Goal: Transaction & Acquisition: Book appointment/travel/reservation

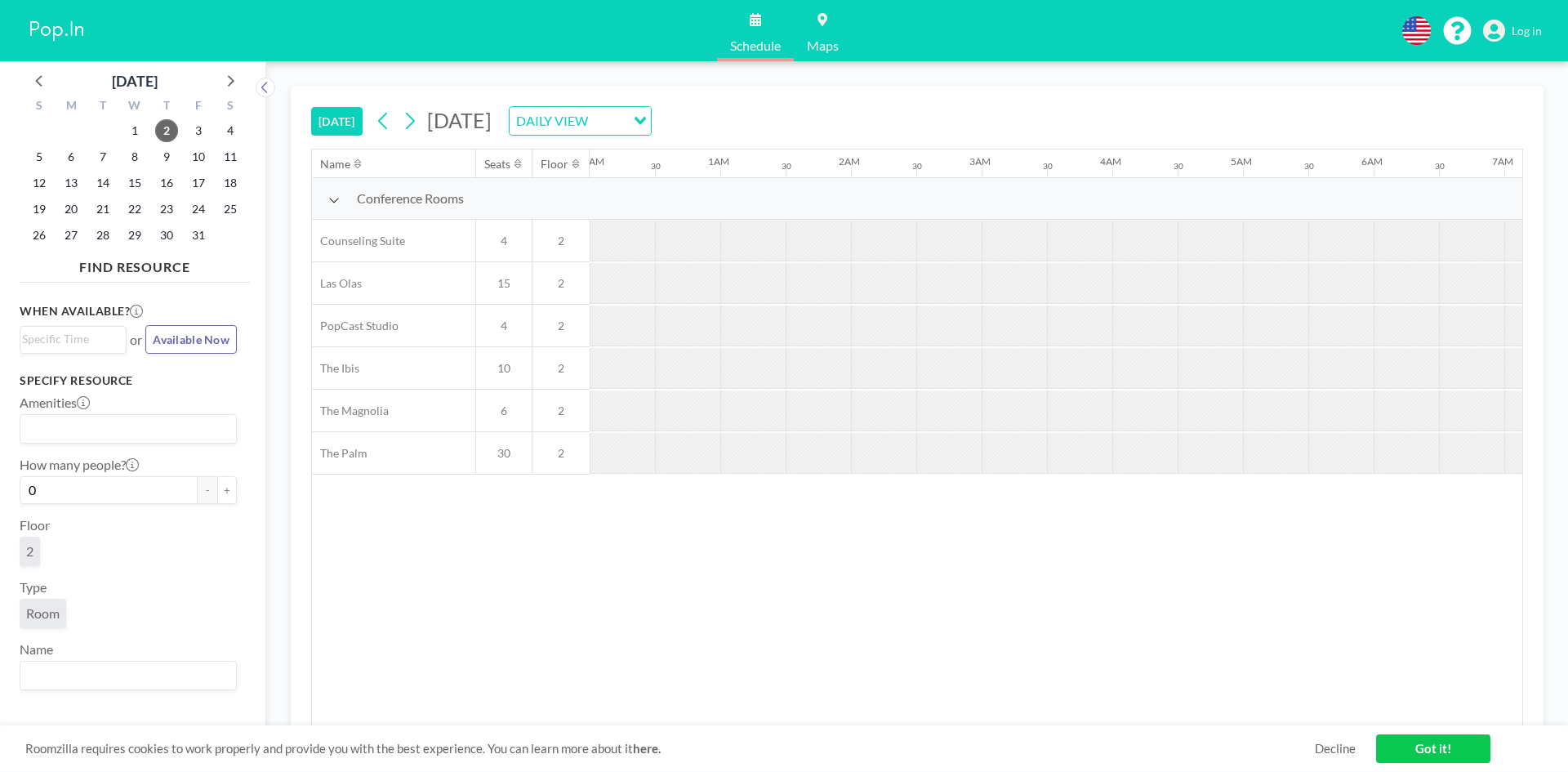
scroll to position [0, 1503]
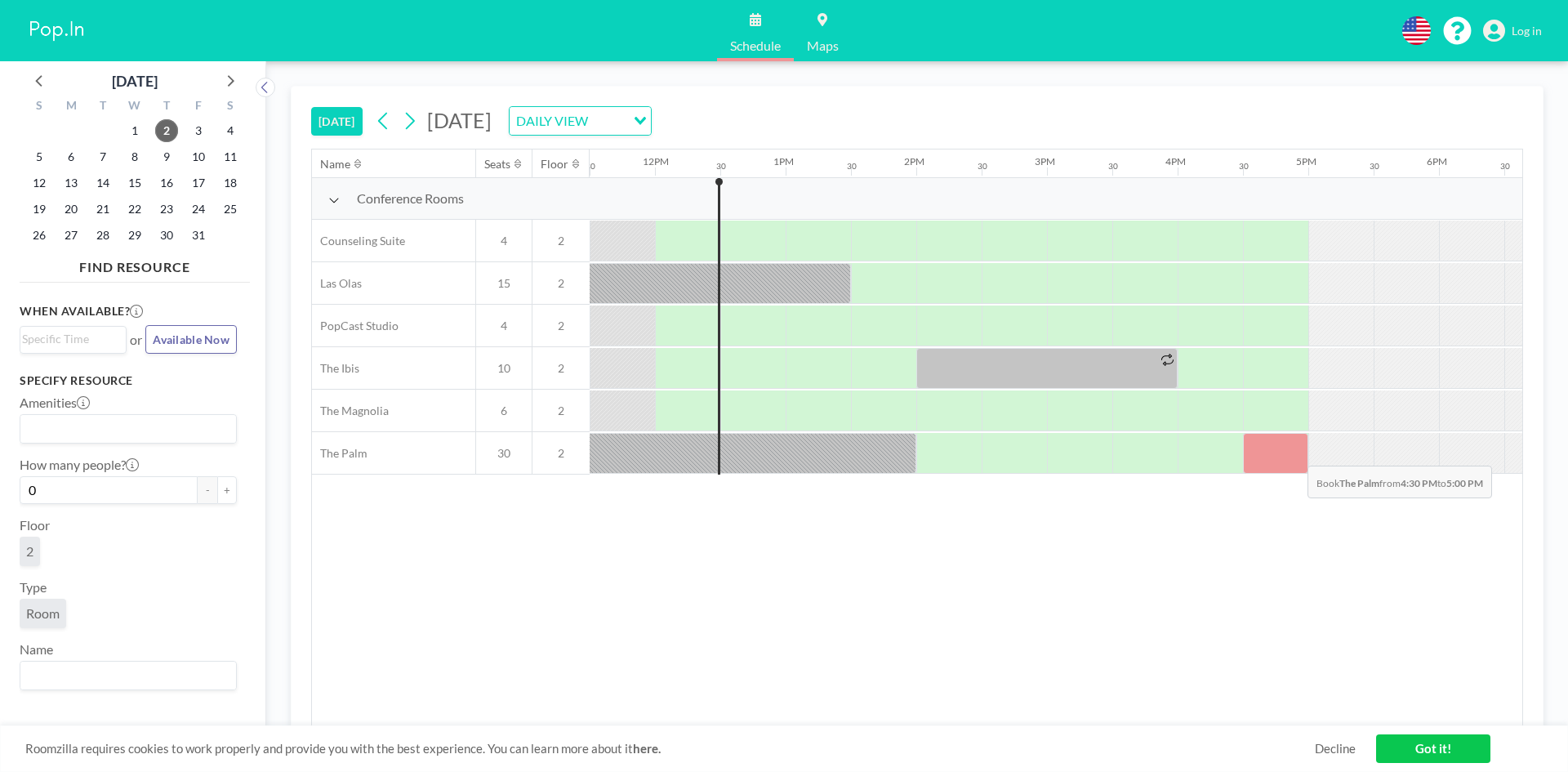
click at [1295, 454] on div at bounding box center [1275, 454] width 65 height 41
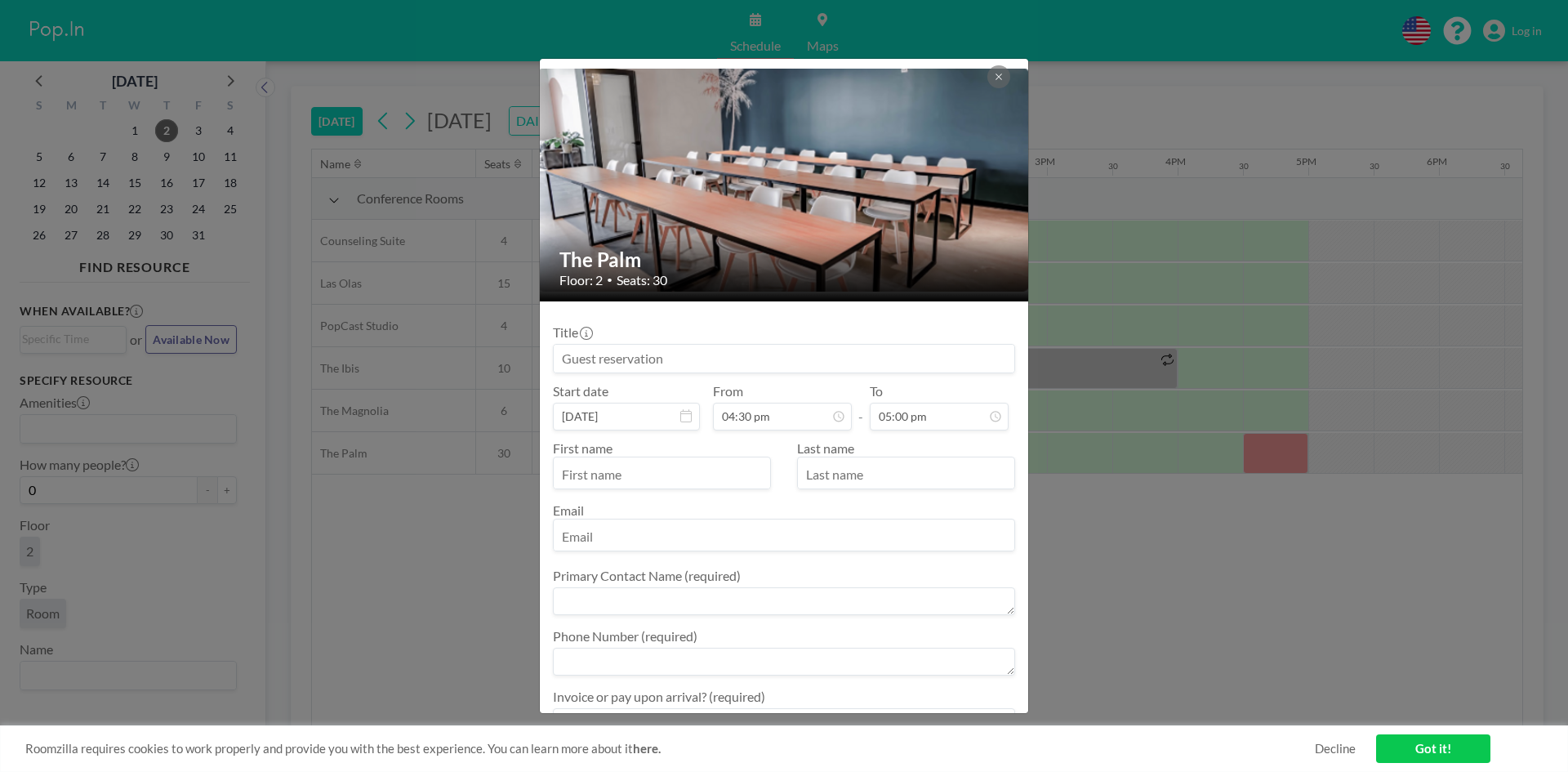
click at [634, 346] on input at bounding box center [784, 358] width 461 height 28
click at [763, 514] on div "Email" at bounding box center [784, 527] width 462 height 49
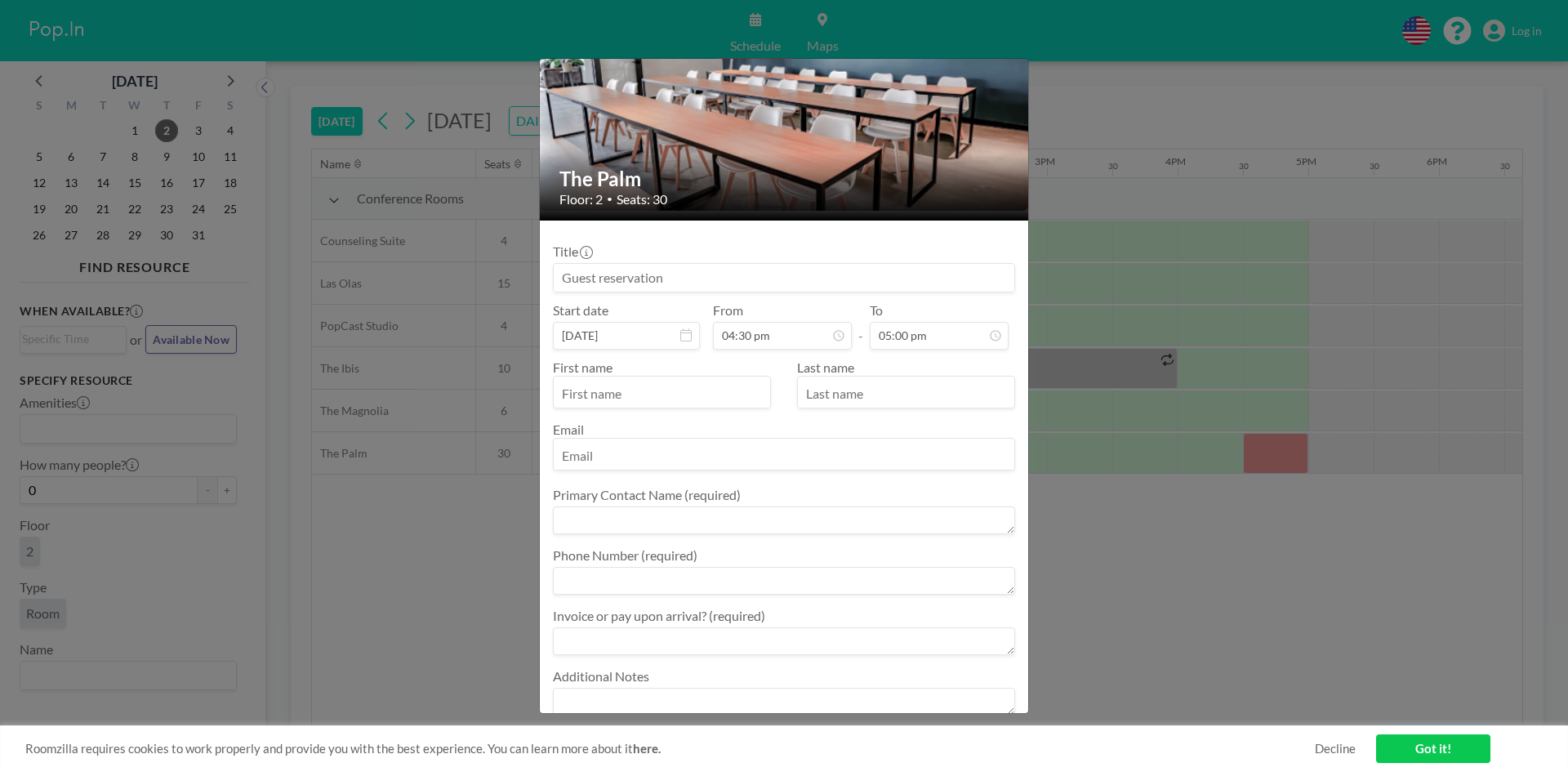
scroll to position [171, 0]
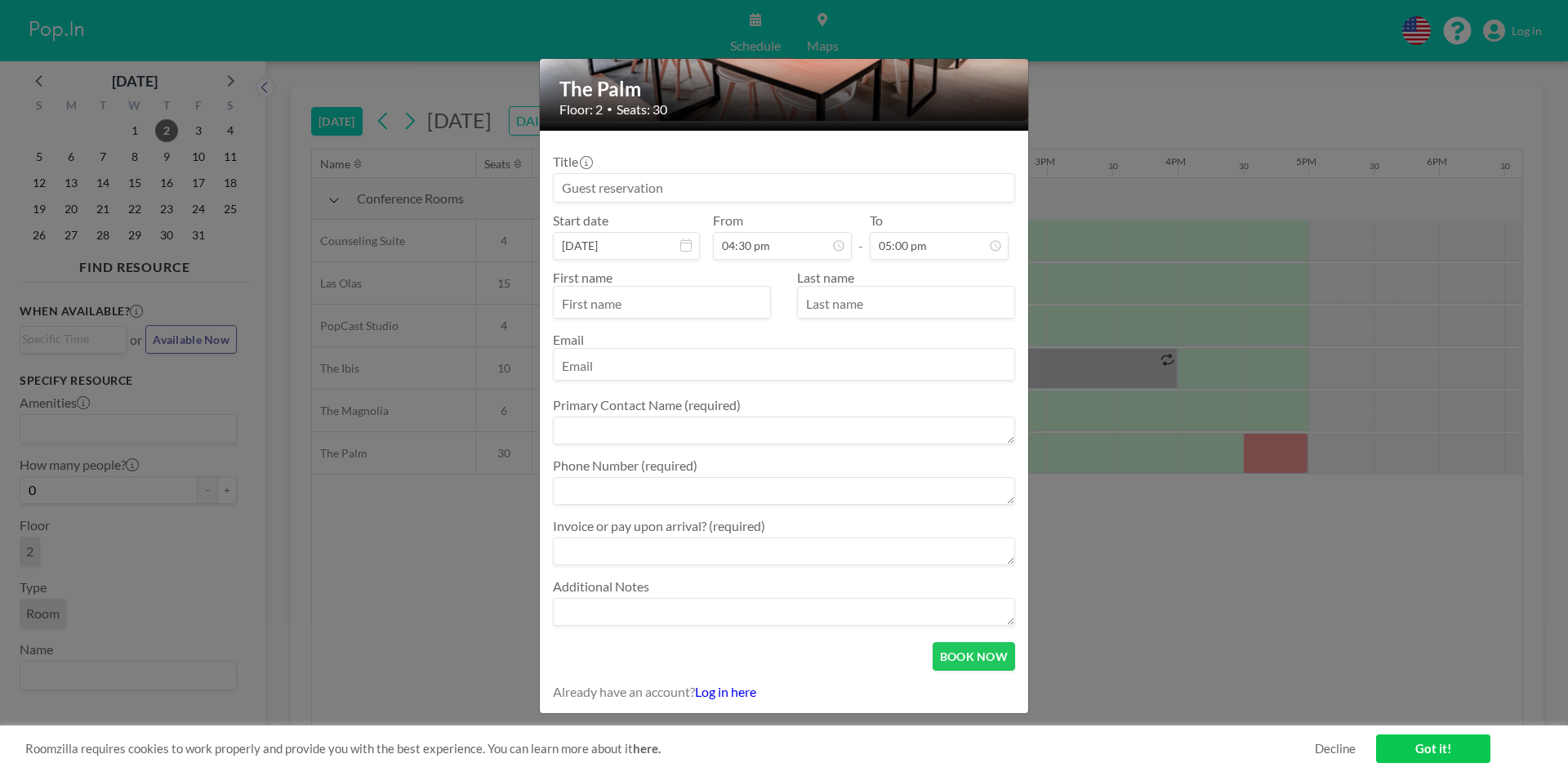
drag, startPoint x: 741, startPoint y: 509, endPoint x: 728, endPoint y: 638, distance: 129.7
click at [728, 638] on form "Title Start date [DATE] From 04:30 pm - To 05:00 pm First name Last name Email …" at bounding box center [784, 422] width 488 height 583
click at [959, 651] on button "BOOK NOW" at bounding box center [974, 656] width 82 height 29
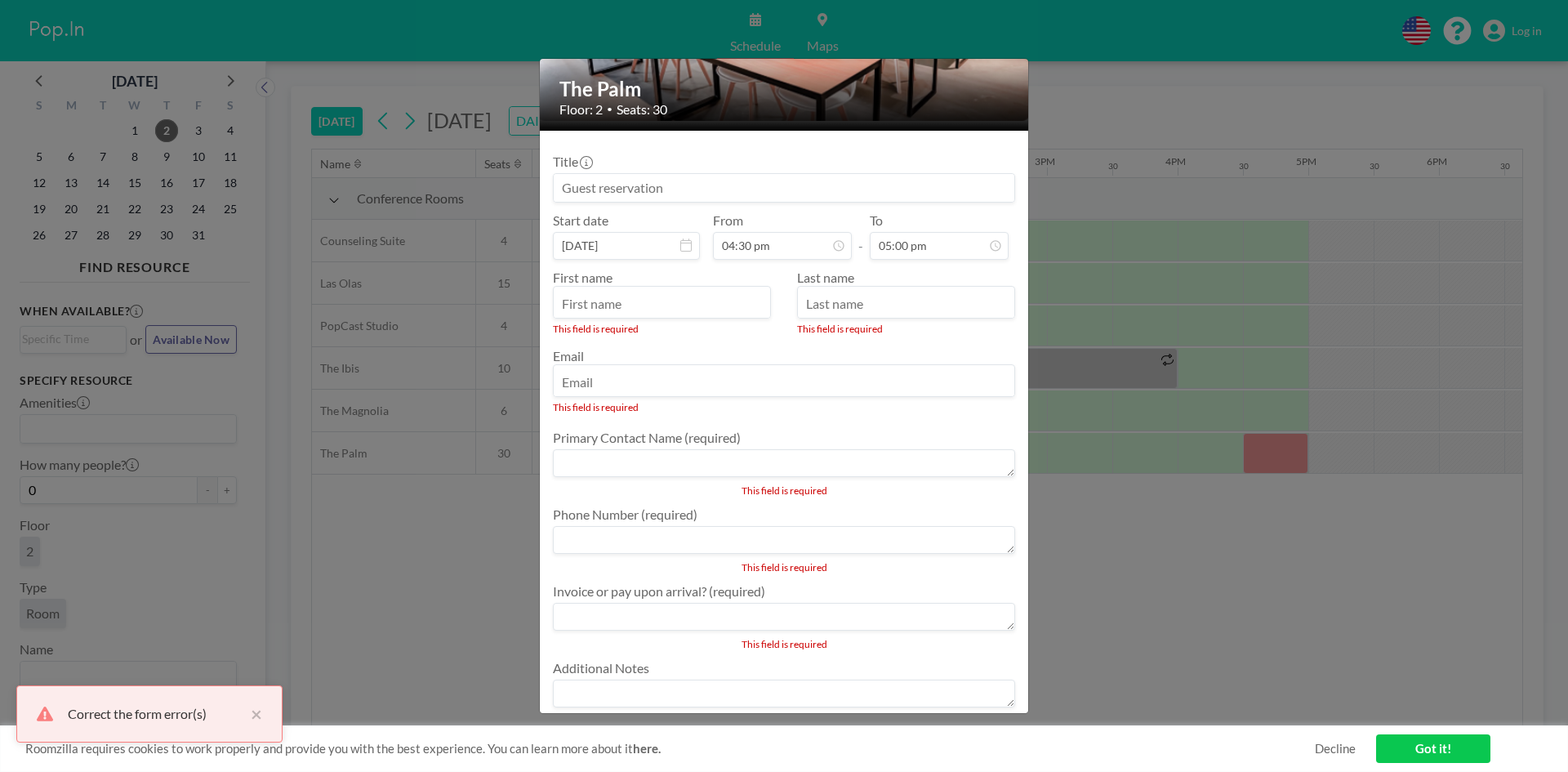
click at [657, 349] on div "Email This field is required" at bounding box center [784, 380] width 462 height 65
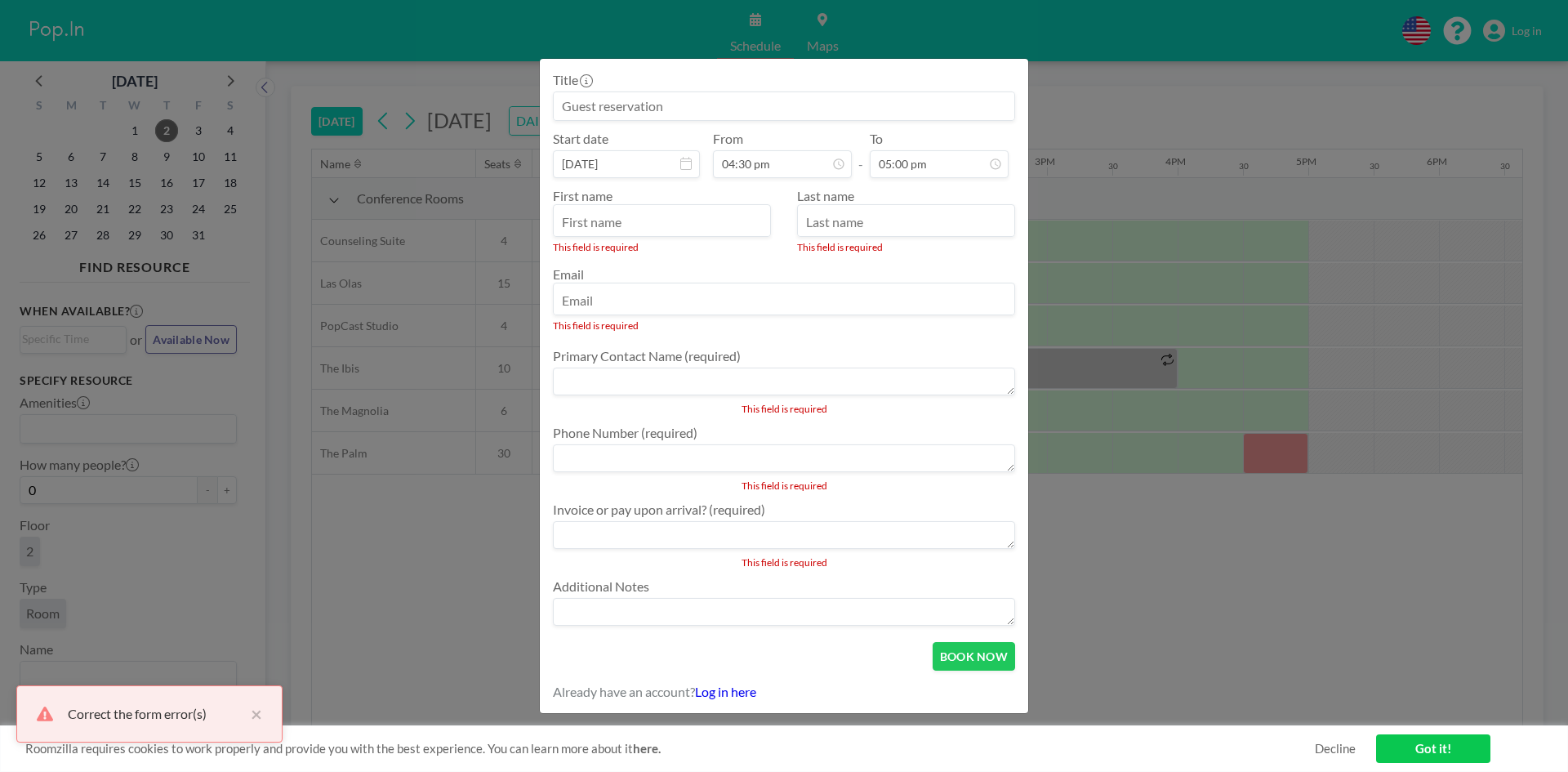
scroll to position [989, 0]
click at [1311, 175] on div "The Palm Floor: 2 • Seats: 30 Title Start date [DATE] From 04:30 pm - To 05:00 …" at bounding box center [784, 386] width 1568 height 772
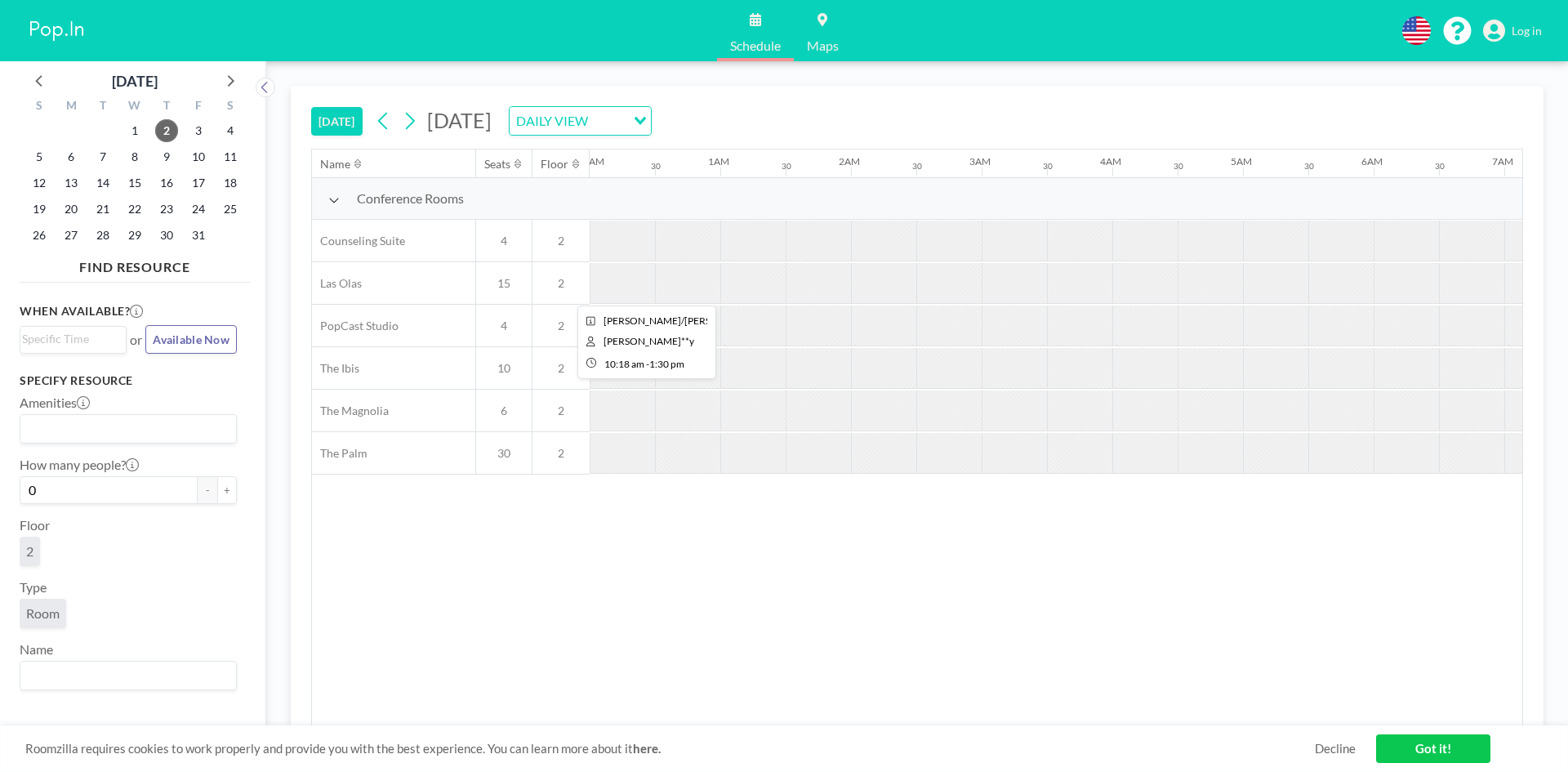
scroll to position [0, 1503]
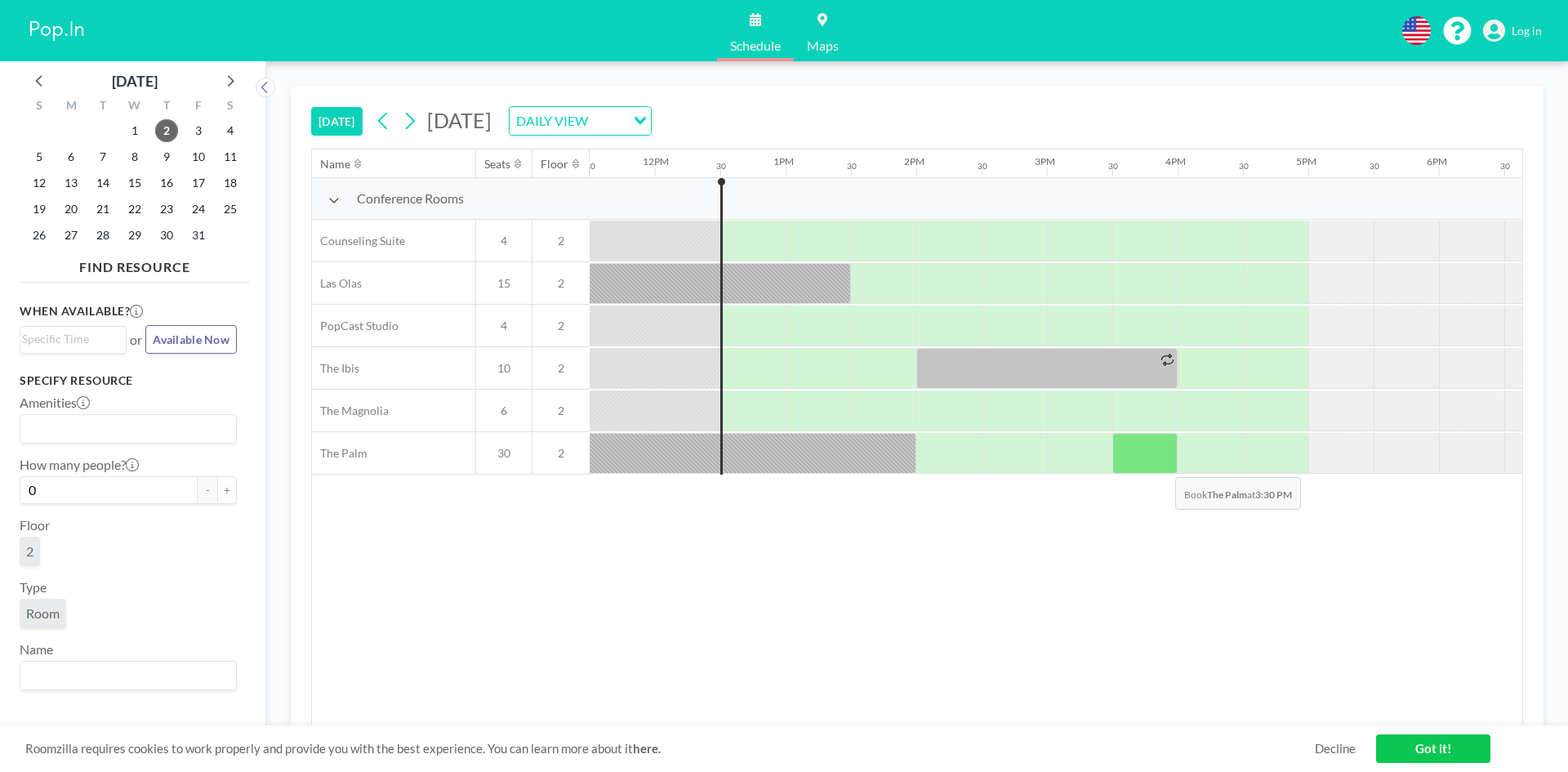
click at [1164, 463] on div at bounding box center [1144, 454] width 65 height 41
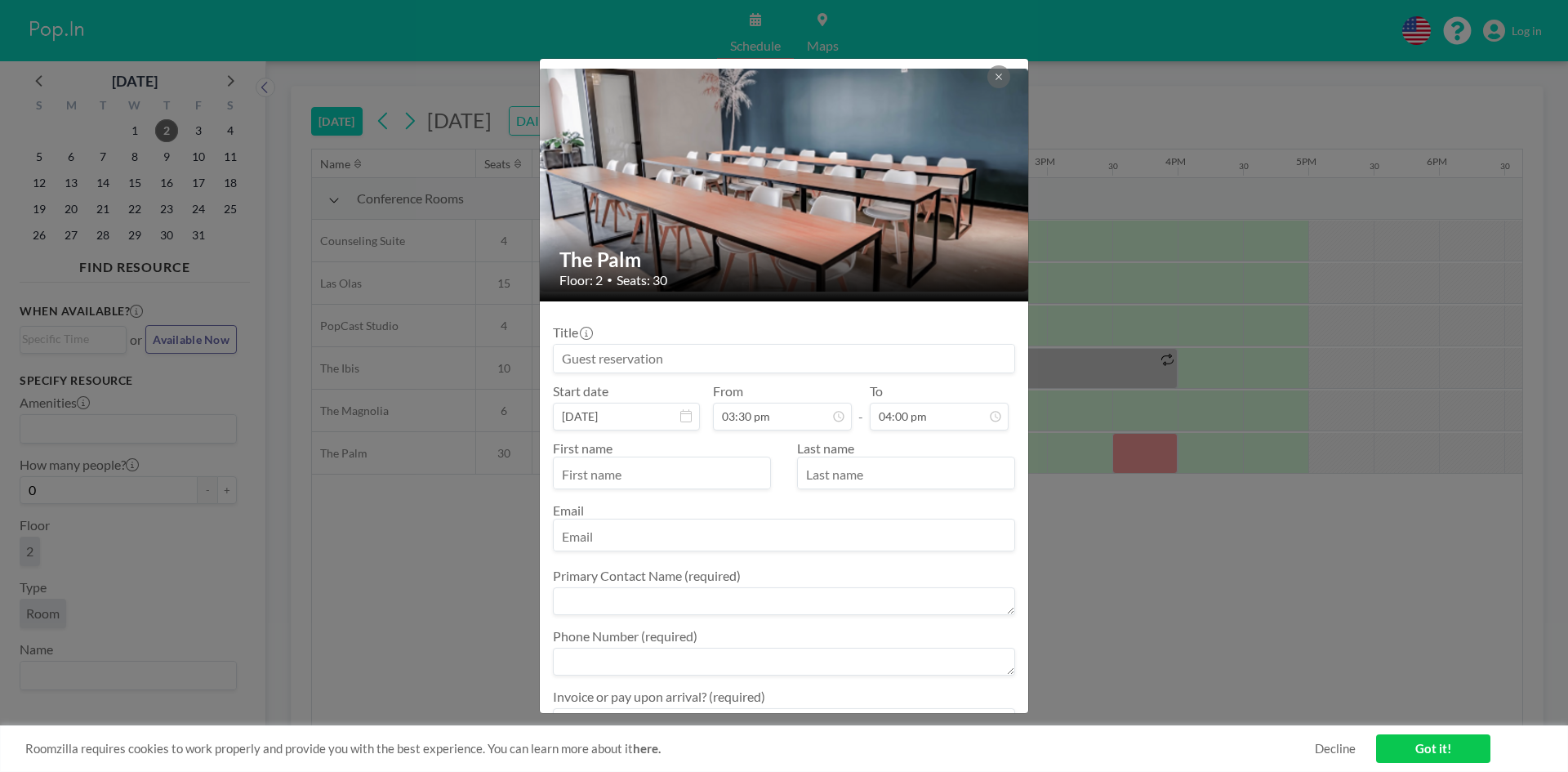
drag, startPoint x: 633, startPoint y: 272, endPoint x: 840, endPoint y: 380, distance: 233.5
click at [868, 281] on div "Floor: 2 • Seats: 30" at bounding box center [784, 279] width 451 height 16
drag, startPoint x: 587, startPoint y: 304, endPoint x: 588, endPoint y: 313, distance: 9.1
click at [587, 304] on form "Title Start date Oct 2, 2025 From 03:30 pm - To 04:00 pm First name Last name E…" at bounding box center [784, 593] width 488 height 583
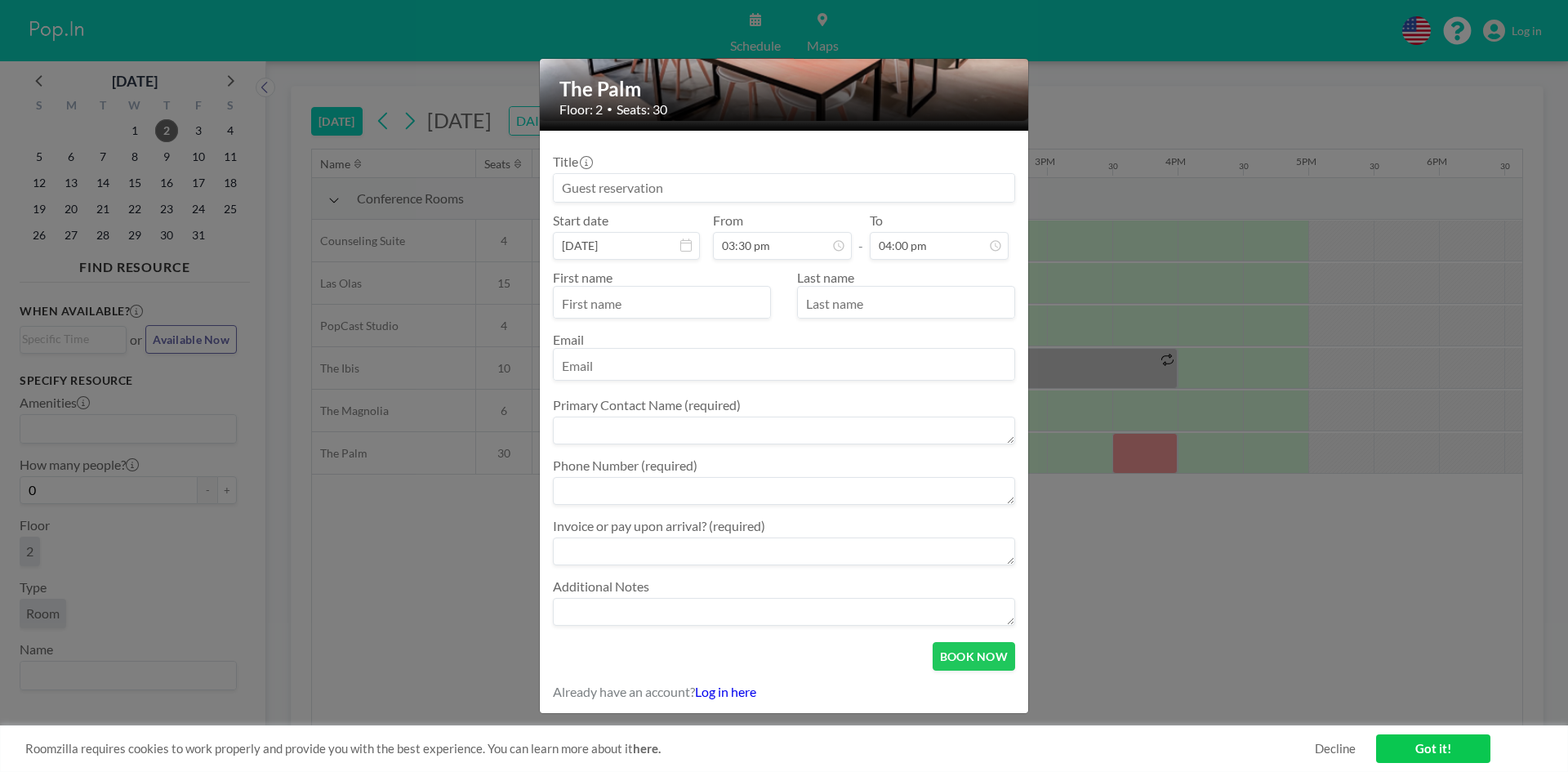
click at [592, 363] on input "email" at bounding box center [784, 366] width 461 height 28
click at [624, 367] on input "sujanpaldb@gmail.com" at bounding box center [784, 366] width 461 height 28
type input "sujan@gmail.com"
click at [599, 417] on textarea at bounding box center [784, 431] width 462 height 28
drag, startPoint x: 844, startPoint y: 351, endPoint x: 780, endPoint y: 323, distance: 69.9
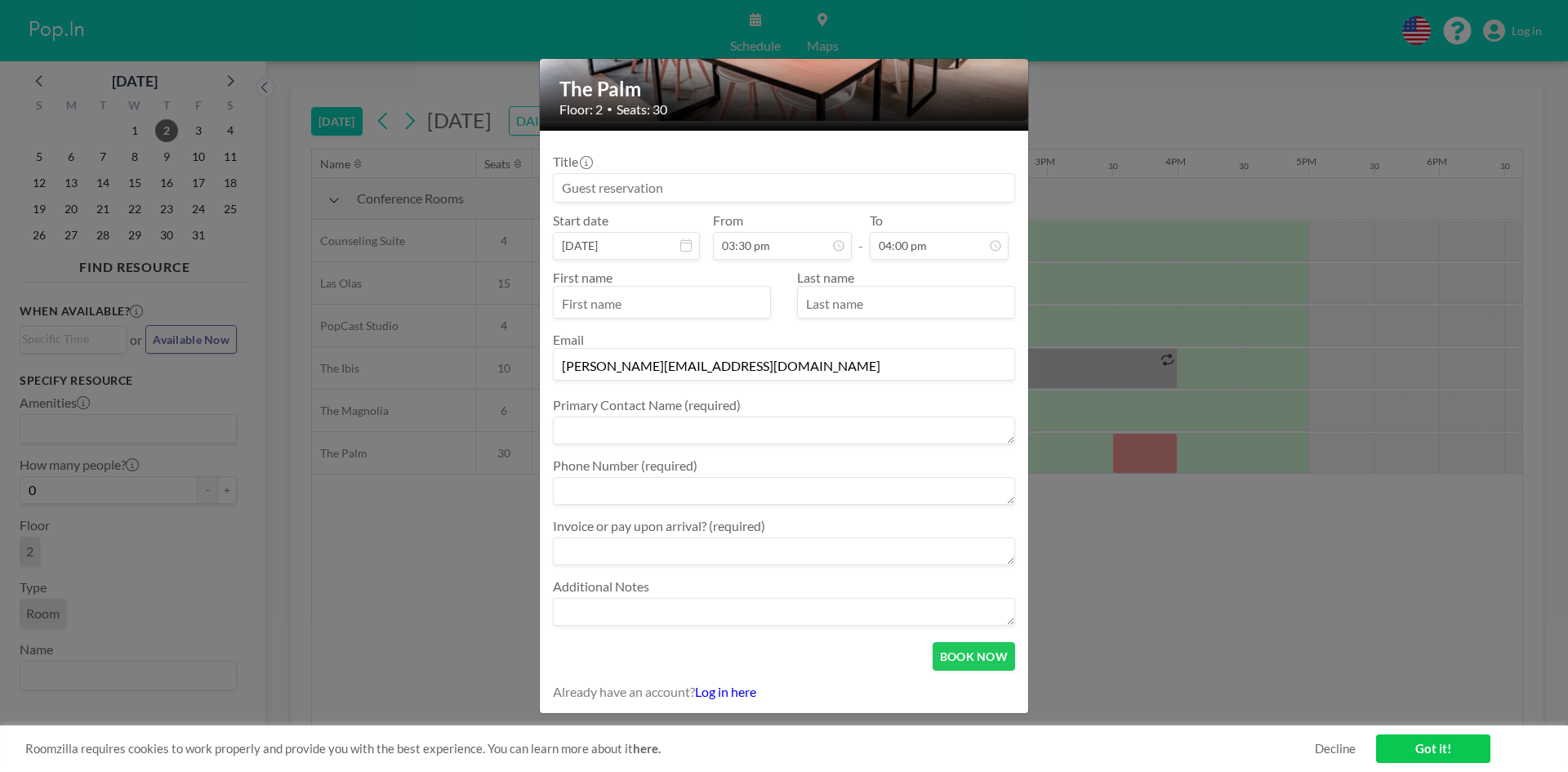
click at [780, 323] on div "First name Last name Email sujan@gmail.com" at bounding box center [784, 324] width 462 height 111
click at [704, 308] on input "text" at bounding box center [661, 303] width 216 height 28
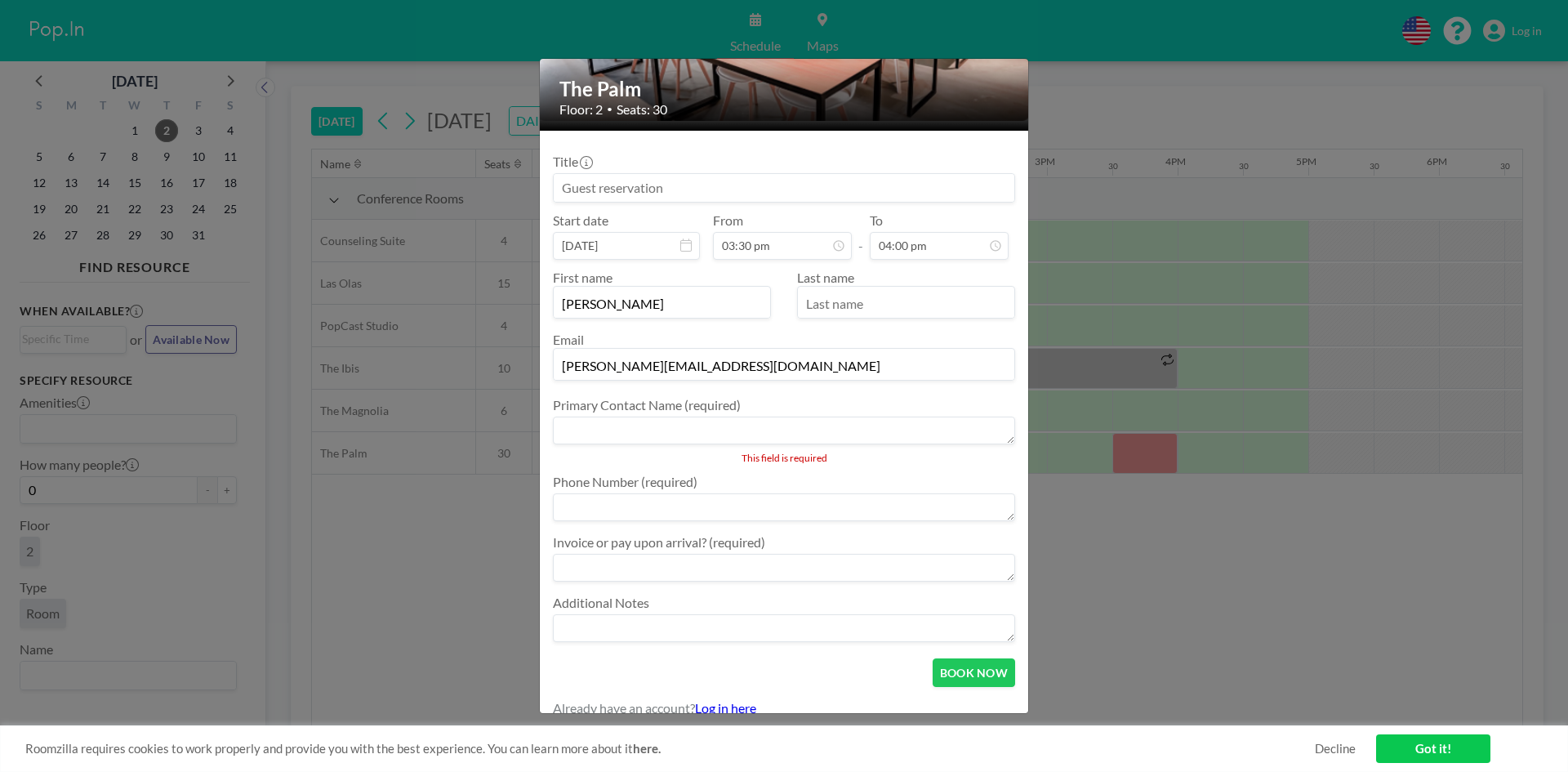
type input "Sujan"
click at [863, 324] on div "First name Sujan Last name Email sujan@gmail.com" at bounding box center [784, 324] width 462 height 111
click at [865, 305] on input "text" at bounding box center [906, 303] width 216 height 28
click at [824, 308] on input "Palsdugu" at bounding box center [906, 303] width 216 height 28
click at [879, 313] on input "Padugu" at bounding box center [906, 303] width 216 height 28
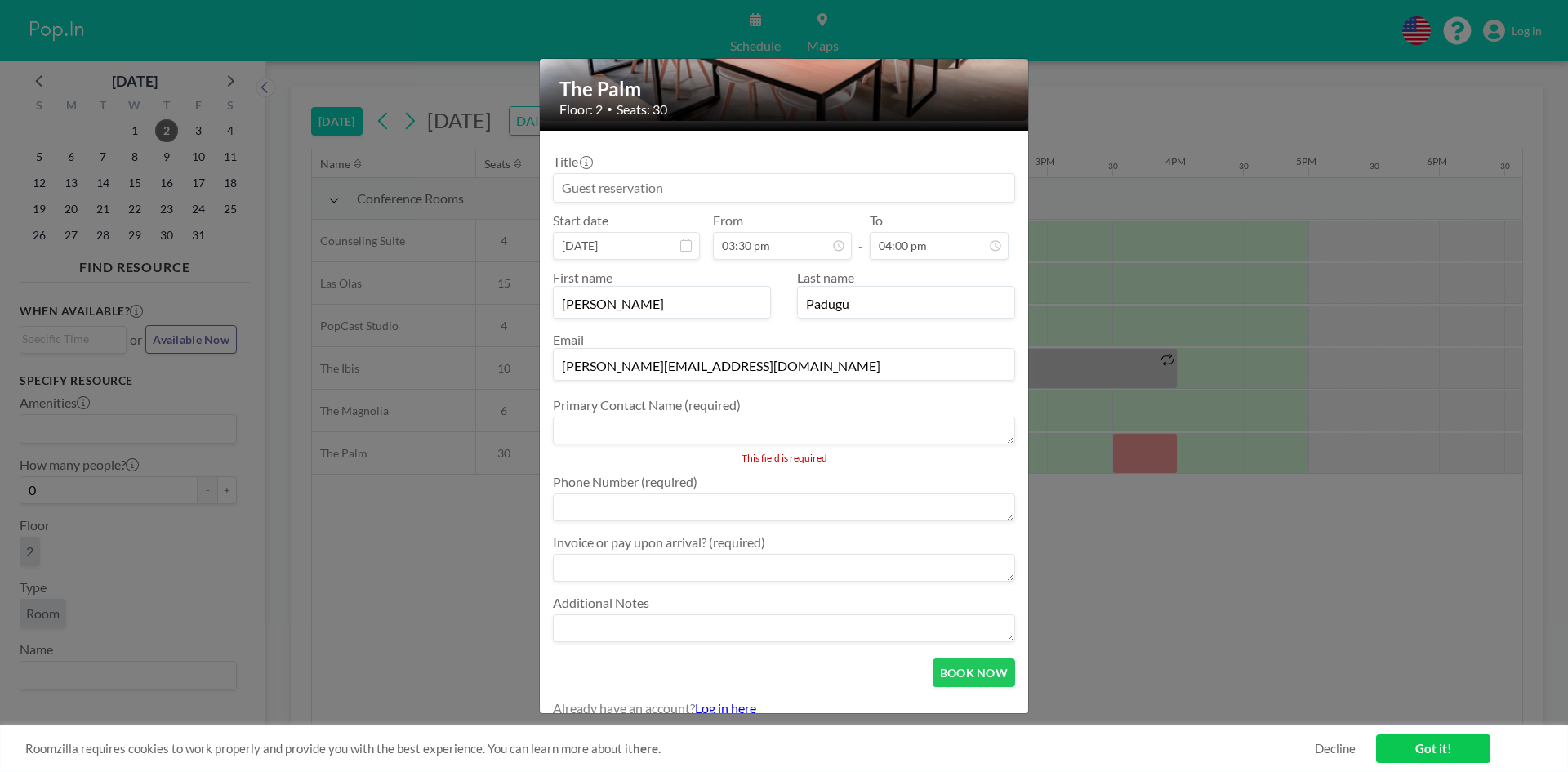
type input "Padugu"
click at [594, 420] on textarea at bounding box center [784, 431] width 462 height 28
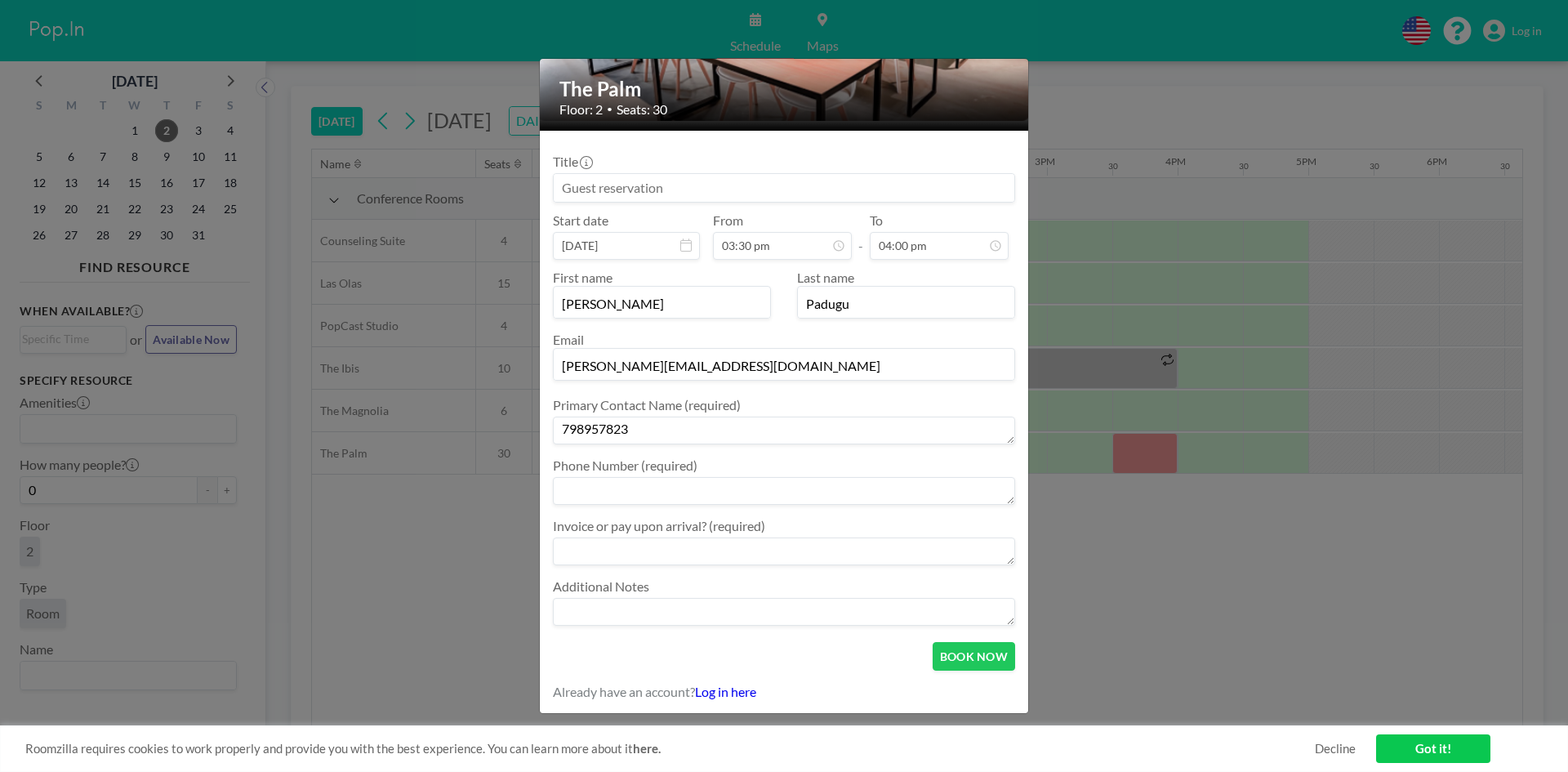
type textarea "798957823"
click at [615, 499] on textarea at bounding box center [784, 491] width 462 height 28
type textarea "453885678"
click at [609, 549] on textarea at bounding box center [784, 551] width 462 height 28
type textarea "No"
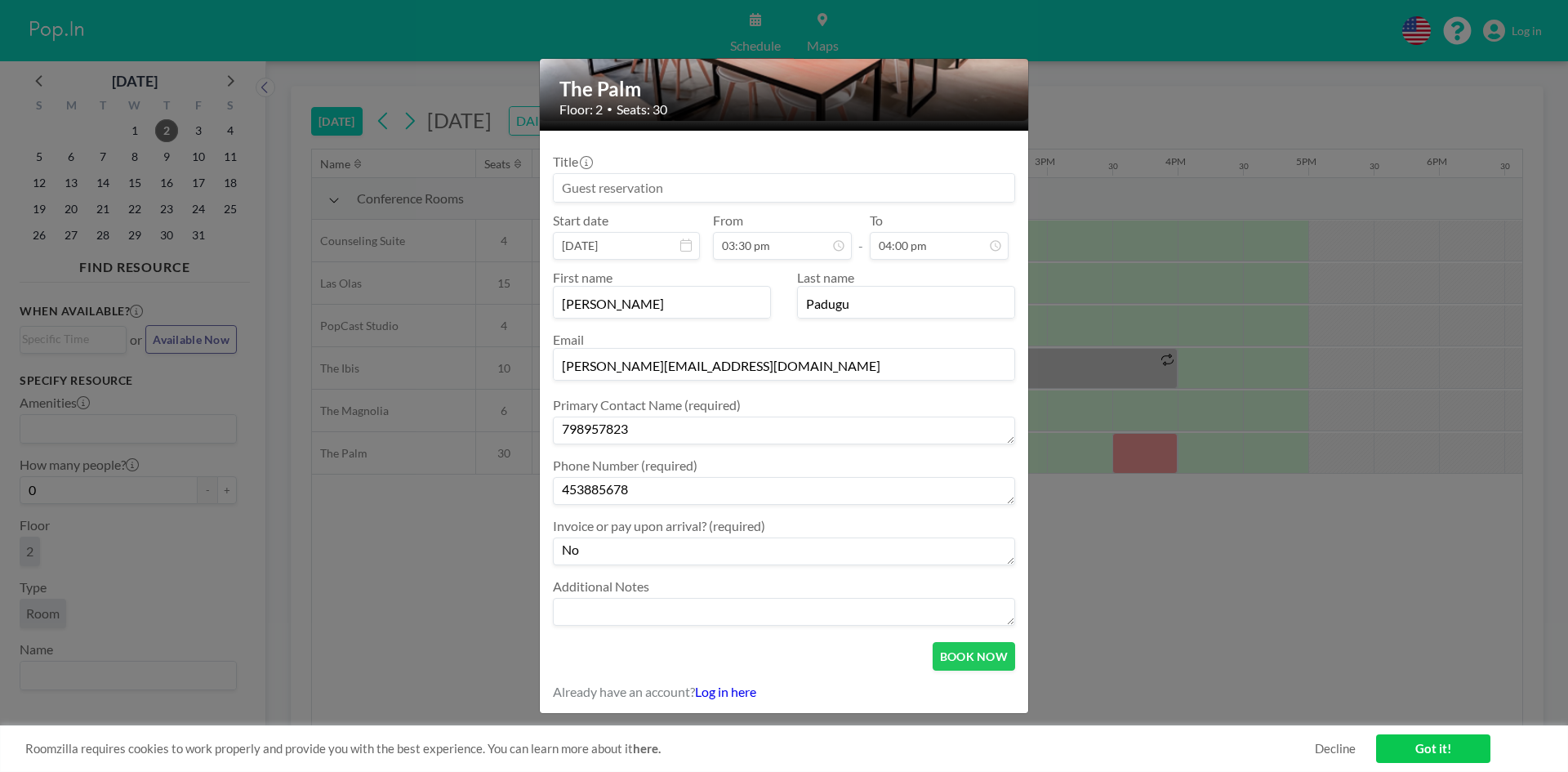
click at [885, 695] on div "Already have an account? Log in here" at bounding box center [784, 691] width 462 height 16
click at [982, 651] on button "BOOK NOW" at bounding box center [974, 656] width 82 height 29
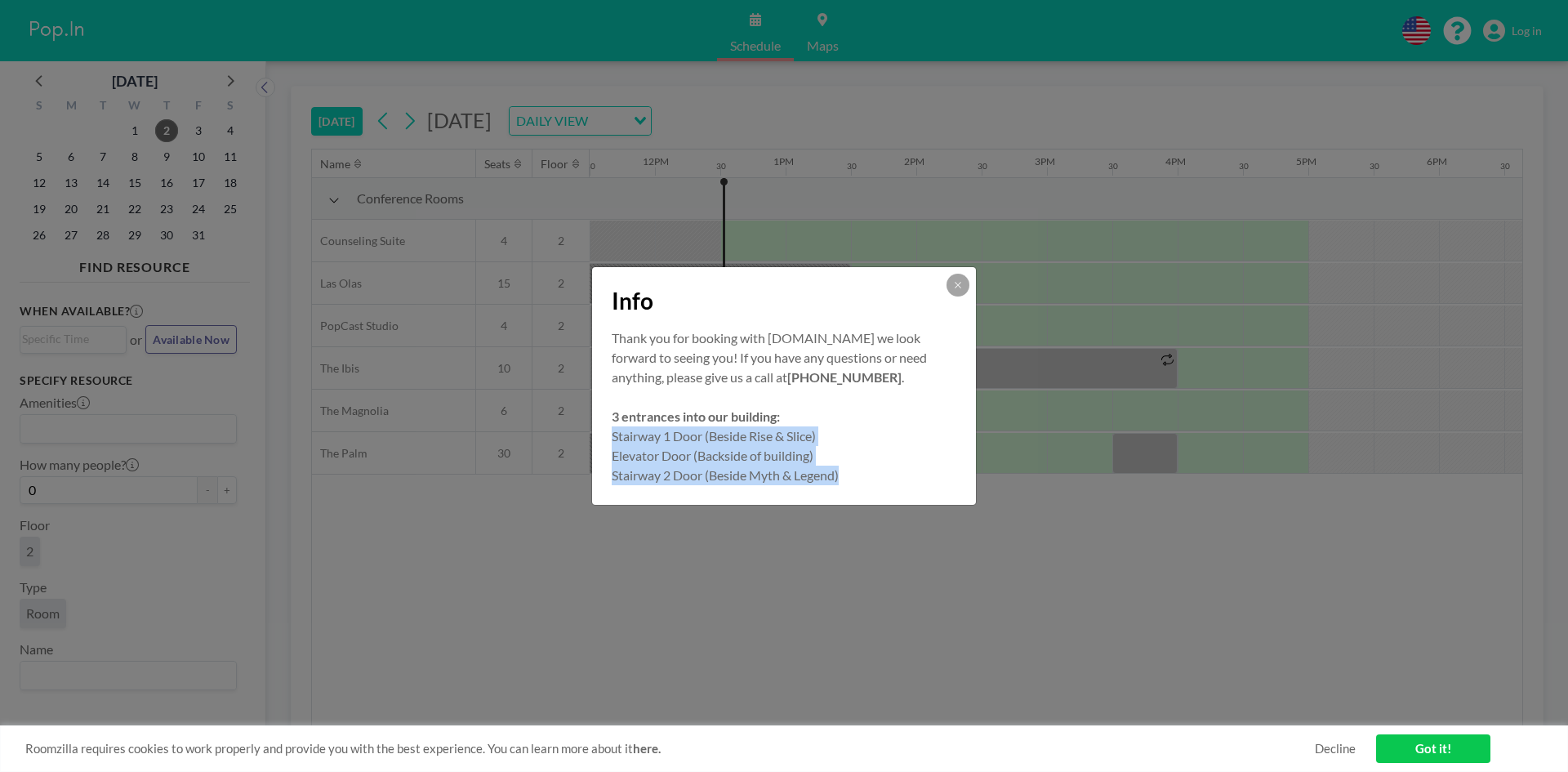
drag, startPoint x: 615, startPoint y: 435, endPoint x: 868, endPoint y: 499, distance: 261.0
click at [868, 499] on div "Thank you for booking with Pop.In we look forward to seeing you! If you have an…" at bounding box center [784, 417] width 384 height 177
click at [952, 286] on button at bounding box center [958, 285] width 23 height 23
